Goal: Contribute content: Add original content to the website for others to see

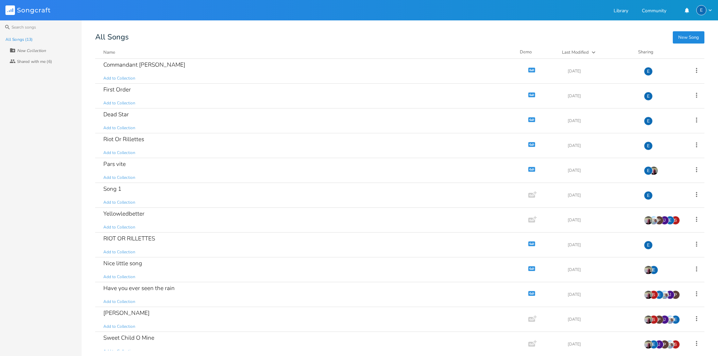
click at [683, 36] on button "New Song" at bounding box center [689, 37] width 32 height 12
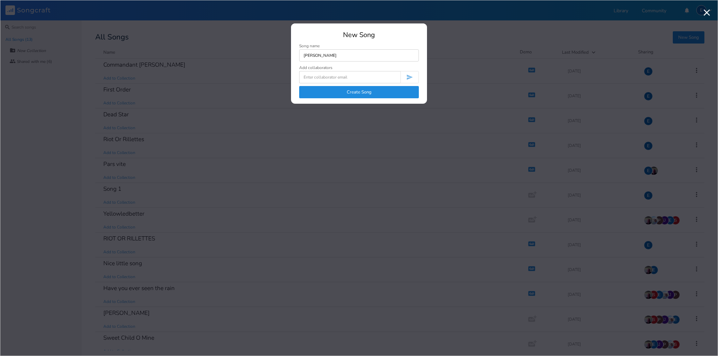
type input "[PERSON_NAME]"
click at [355, 92] on button "Create Song" at bounding box center [359, 92] width 120 height 12
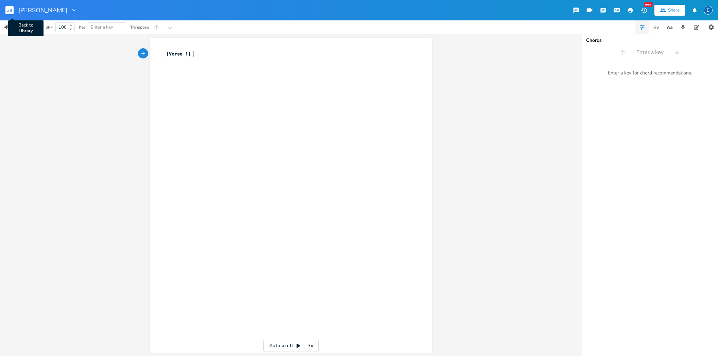
click at [10, 11] on rect "button" at bounding box center [9, 10] width 8 height 8
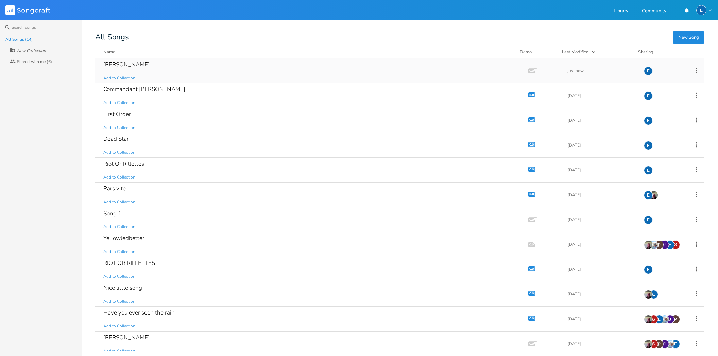
click at [528, 70] on icon "button" at bounding box center [531, 70] width 7 height 5
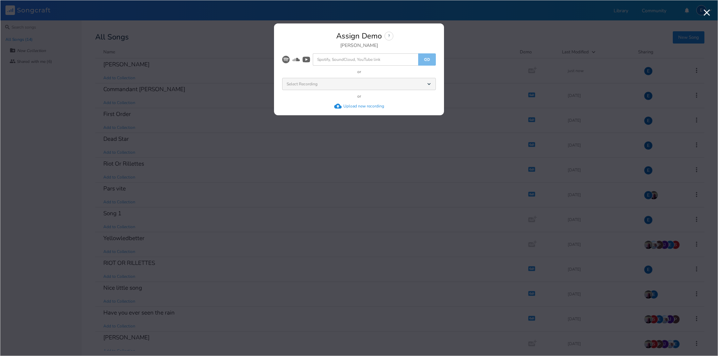
click at [363, 106] on div "Upload new recording" at bounding box center [363, 105] width 41 height 5
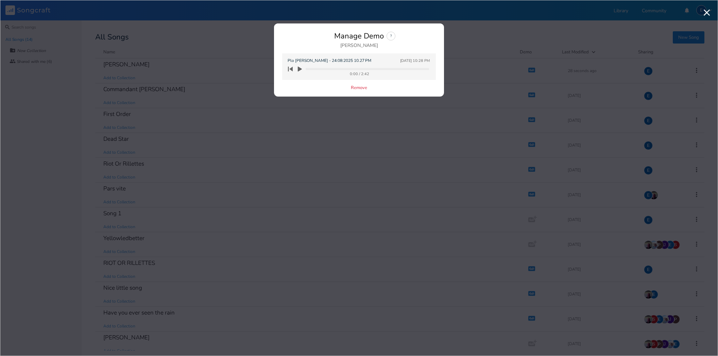
click at [317, 87] on div "Remove" at bounding box center [359, 88] width 154 height 6
click at [299, 69] on icon "button" at bounding box center [300, 69] width 4 height 5
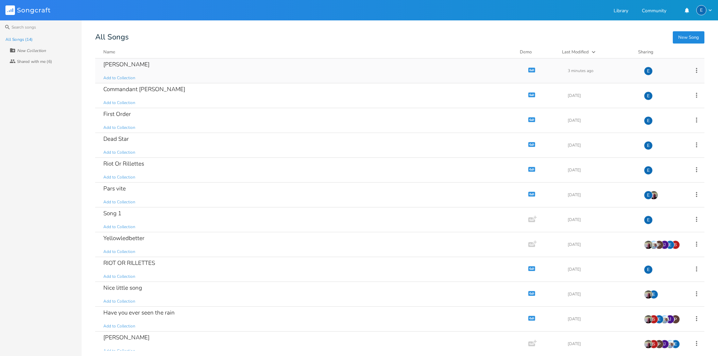
click at [529, 70] on icon "button" at bounding box center [532, 70] width 6 height 4
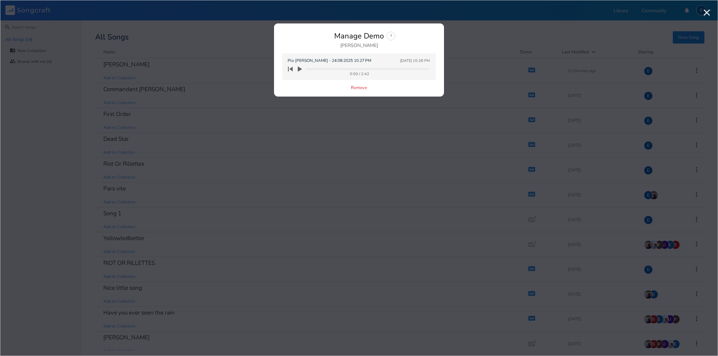
click at [299, 68] on icon "button" at bounding box center [300, 69] width 4 height 5
